Goal: Find specific page/section: Find specific page/section

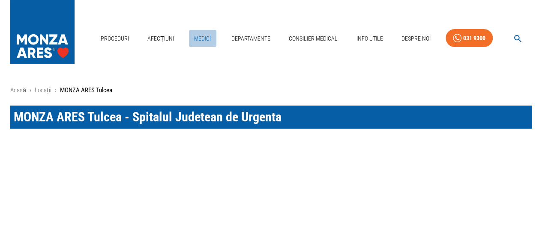
click at [205, 40] on link "Medici" at bounding box center [202, 39] width 27 height 18
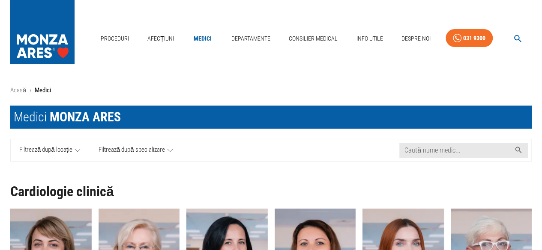
click at [78, 149] on icon at bounding box center [77, 150] width 6 height 11
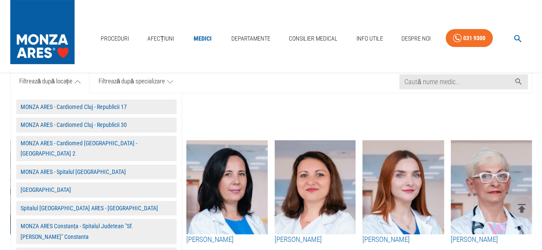
scroll to position [86, 0]
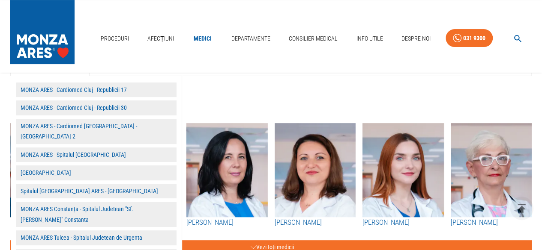
click at [120, 231] on button "MONZA ARES Tulcea - Spitalul Judetean de Urgenta" at bounding box center [96, 238] width 160 height 15
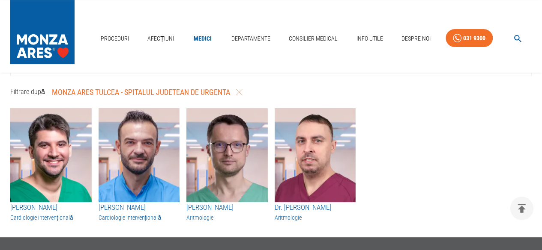
click at [122, 228] on div "Proceduri Afecțiuni Medici Departamente Consilier Medical Info Utile Despre Noi…" at bounding box center [271, 150] width 542 height 472
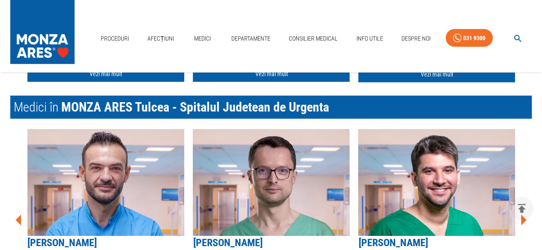
scroll to position [1059, 0]
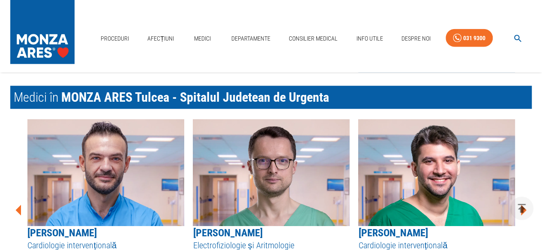
click at [18, 205] on icon at bounding box center [19, 210] width 6 height 11
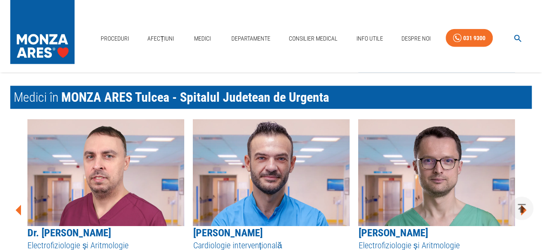
click at [18, 205] on icon at bounding box center [19, 210] width 6 height 11
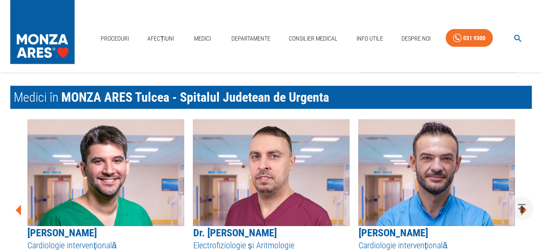
click at [18, 205] on icon at bounding box center [19, 210] width 6 height 11
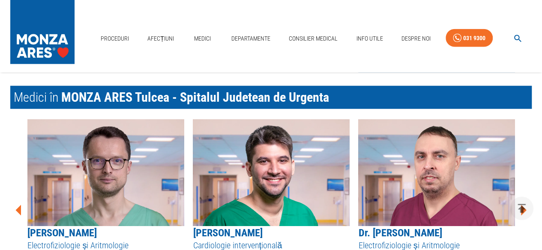
click at [18, 205] on icon at bounding box center [19, 210] width 6 height 11
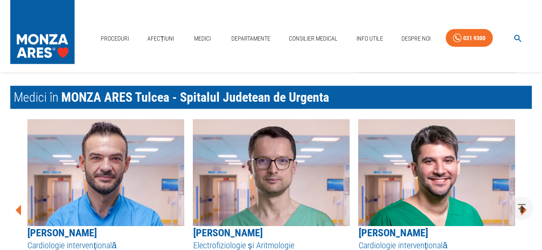
click at [18, 205] on icon at bounding box center [19, 210] width 6 height 11
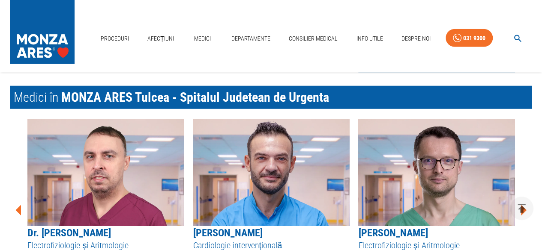
click at [18, 205] on icon at bounding box center [19, 210] width 6 height 11
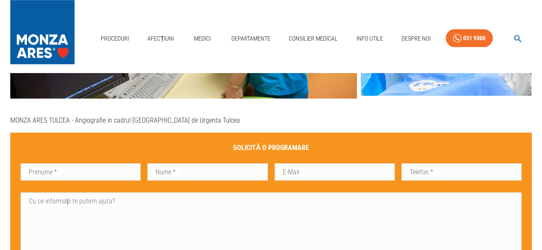
scroll to position [9, 0]
